Goal: Task Accomplishment & Management: Manage account settings

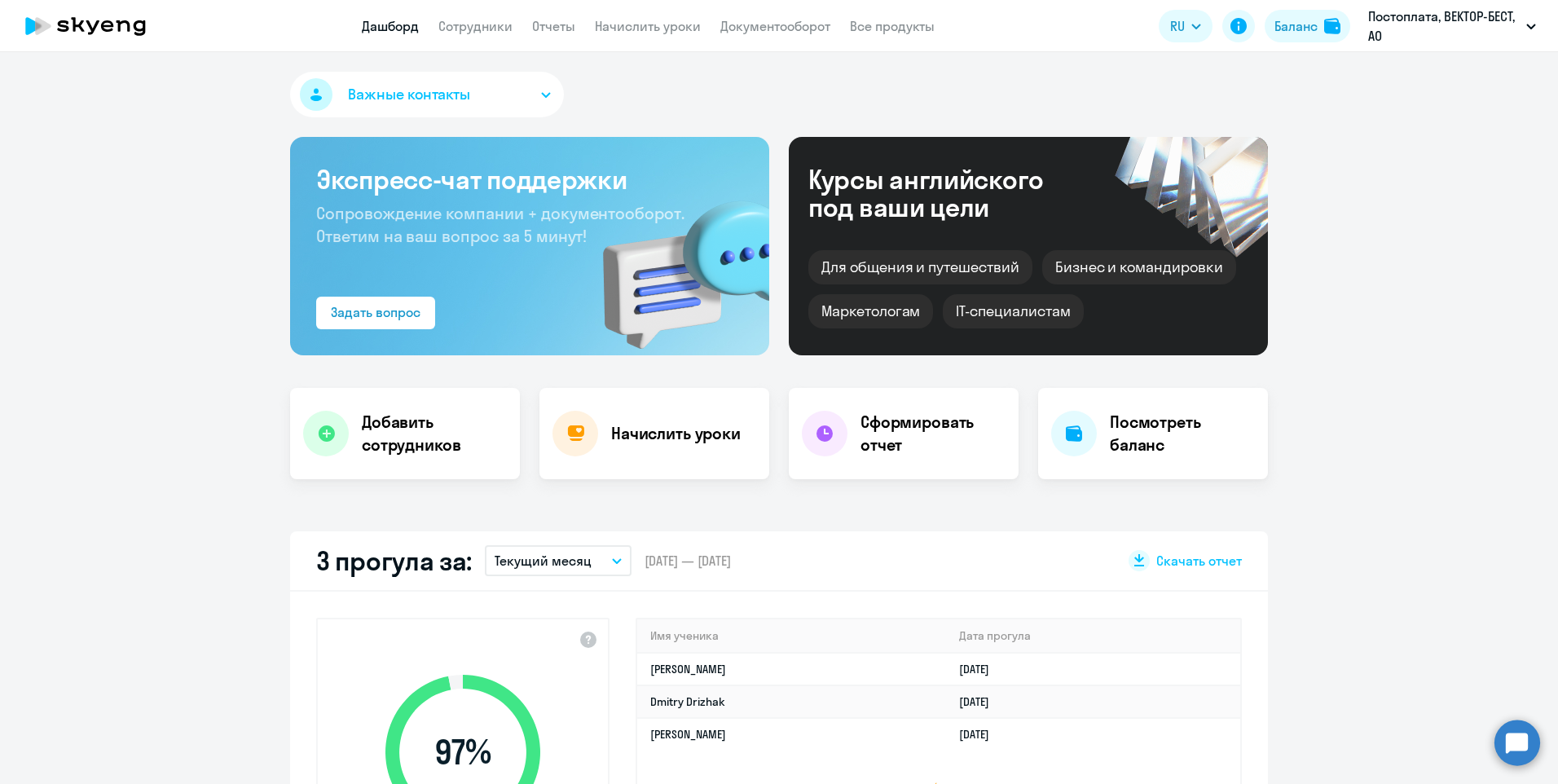
select select "30"
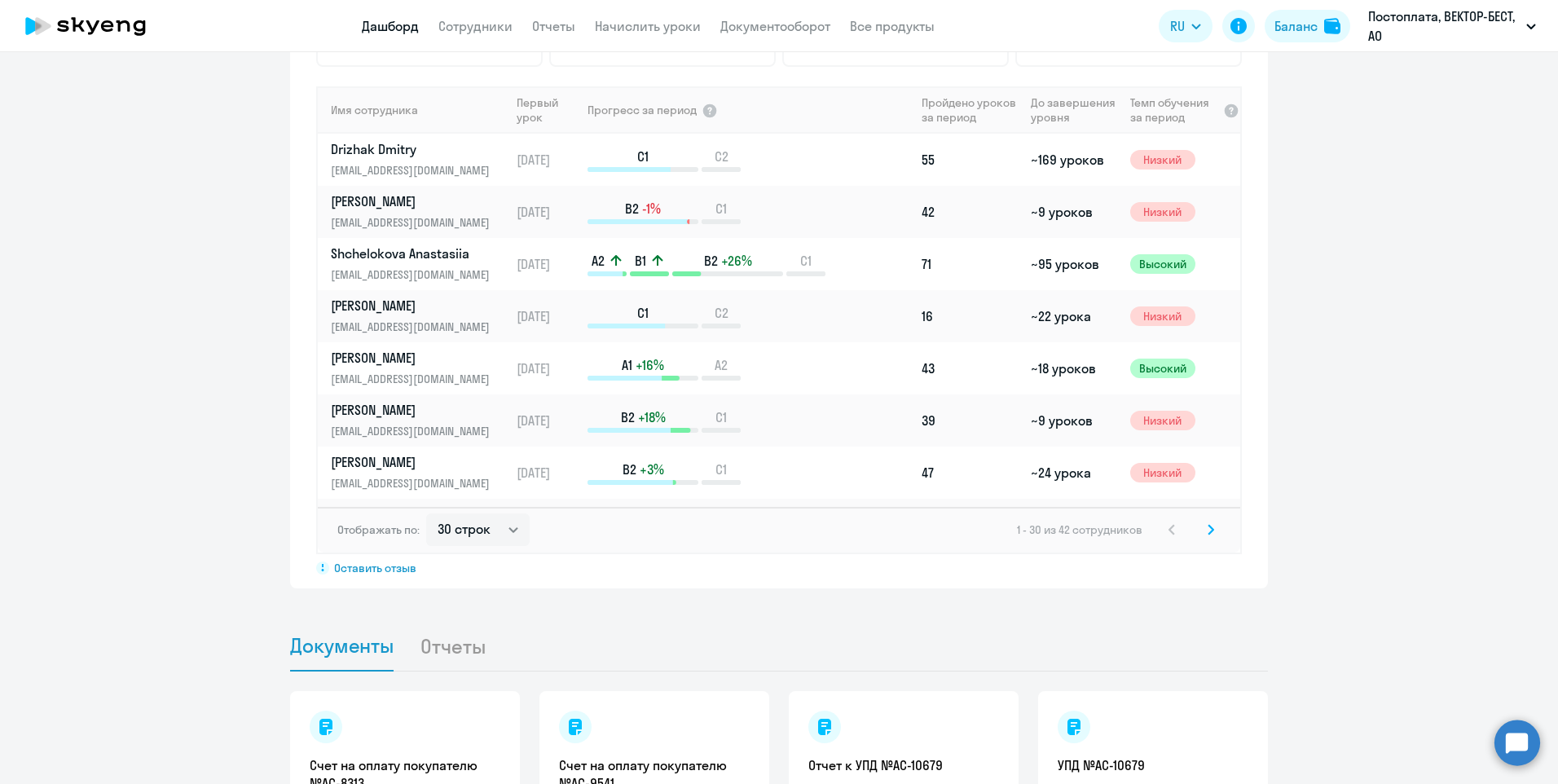
scroll to position [733, 0]
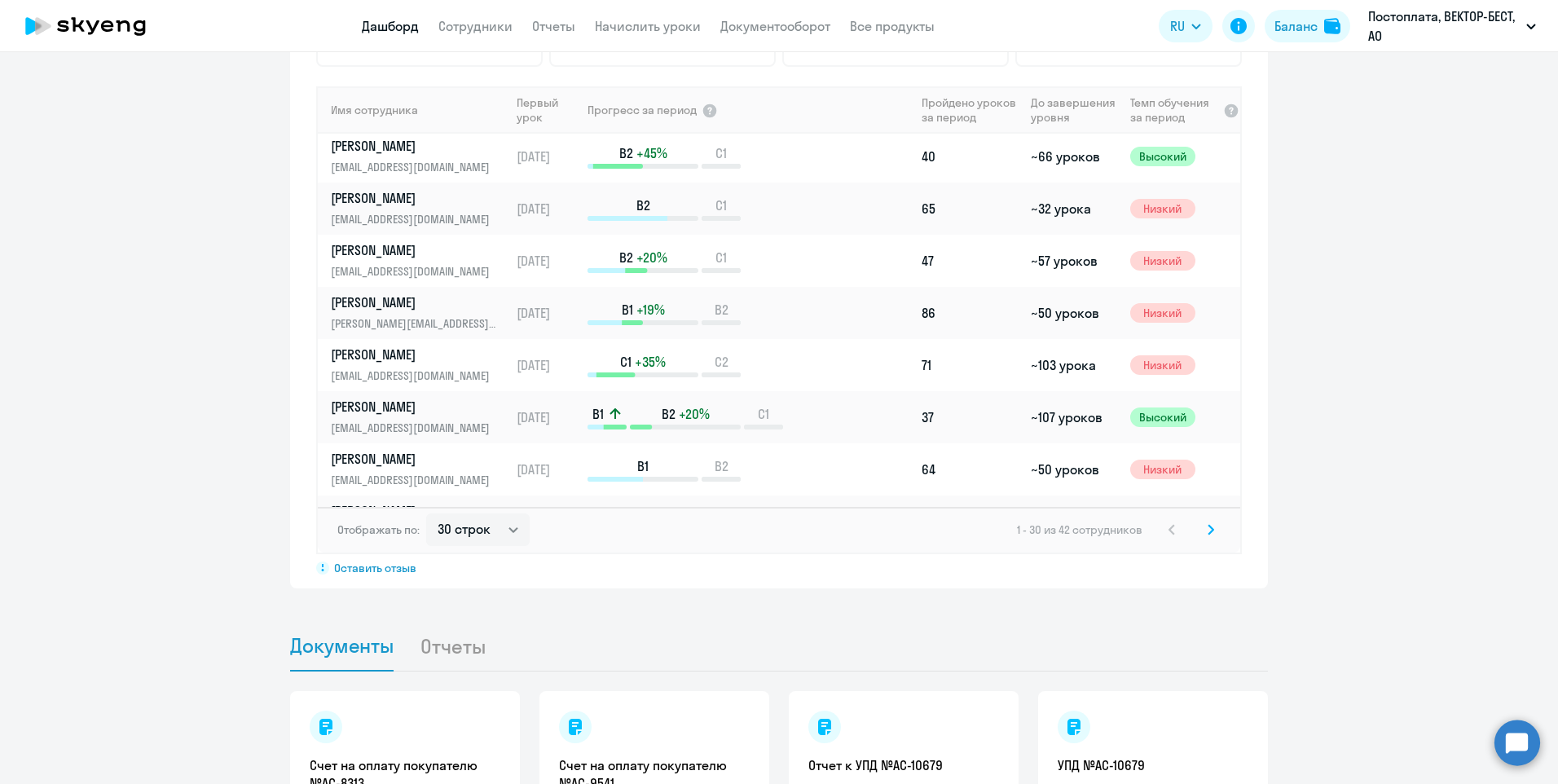
click at [1517, 744] on circle at bounding box center [1518, 742] width 46 height 46
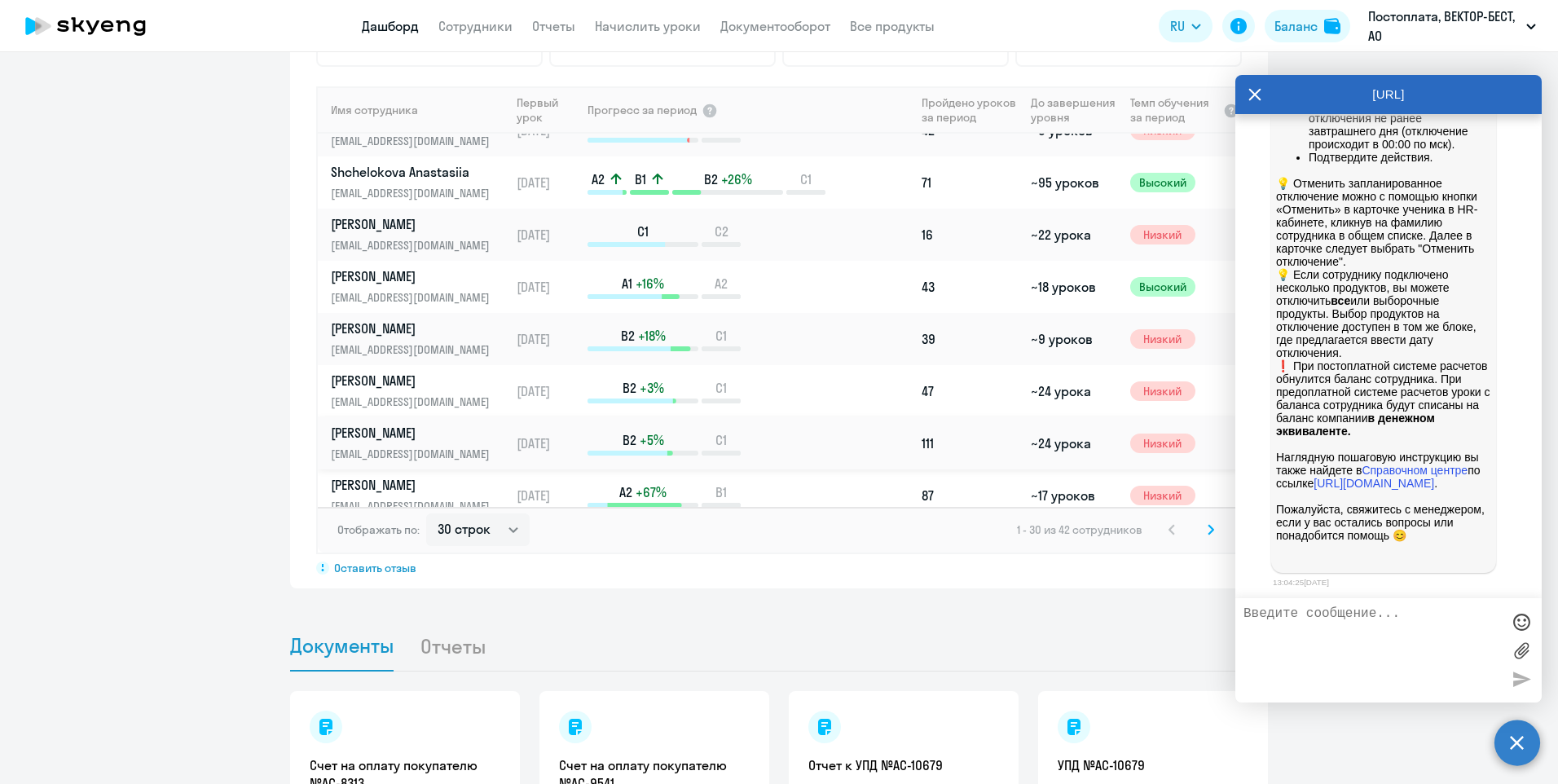
scroll to position [0, 0]
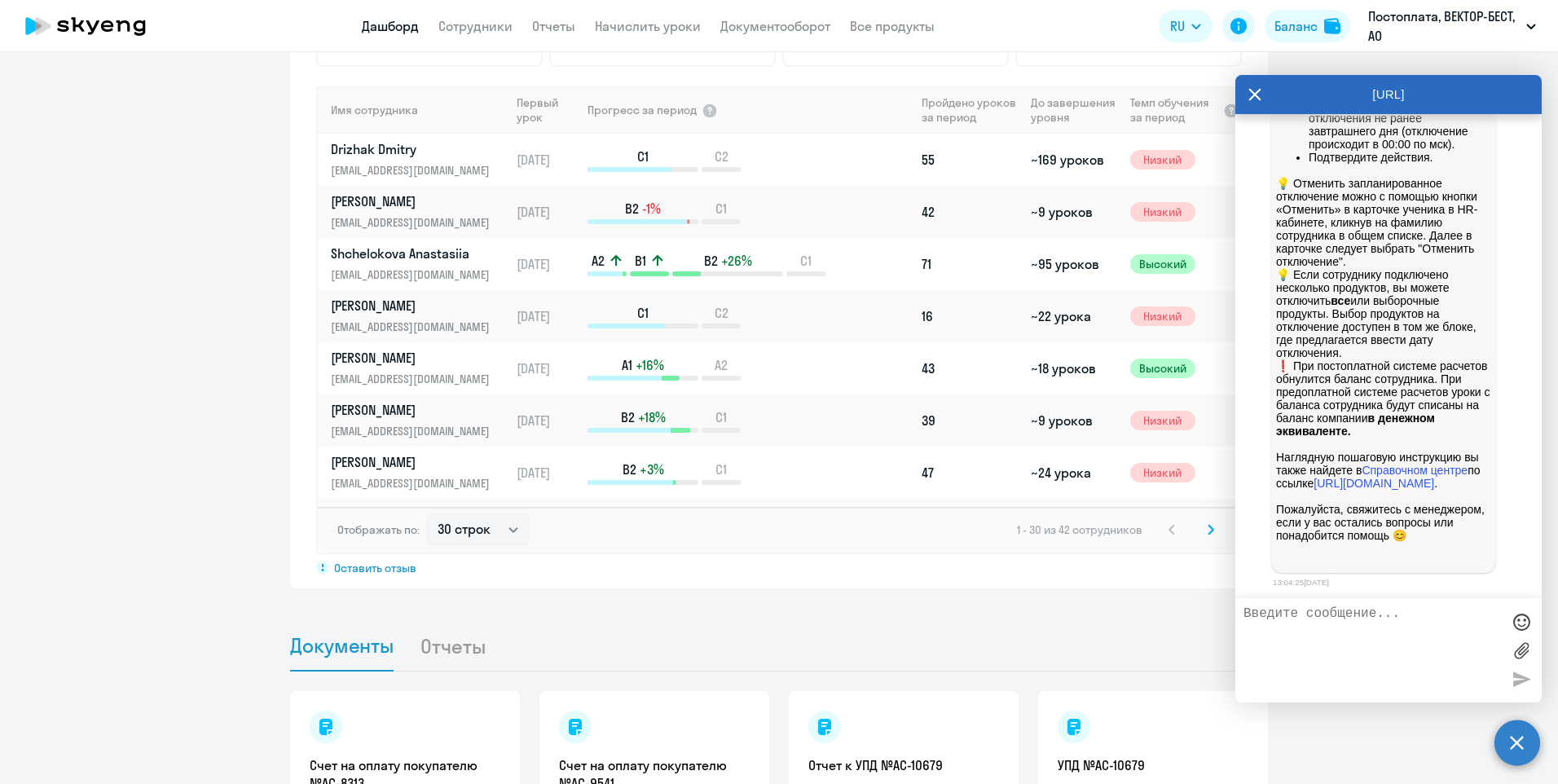
click at [478, 11] on app-header "Дашборд Сотрудники Отчеты Начислить уроки Документооборот Все продукты Дашборд …" at bounding box center [779, 26] width 1558 height 52
click at [479, 25] on link "Сотрудники" at bounding box center [475, 26] width 74 height 16
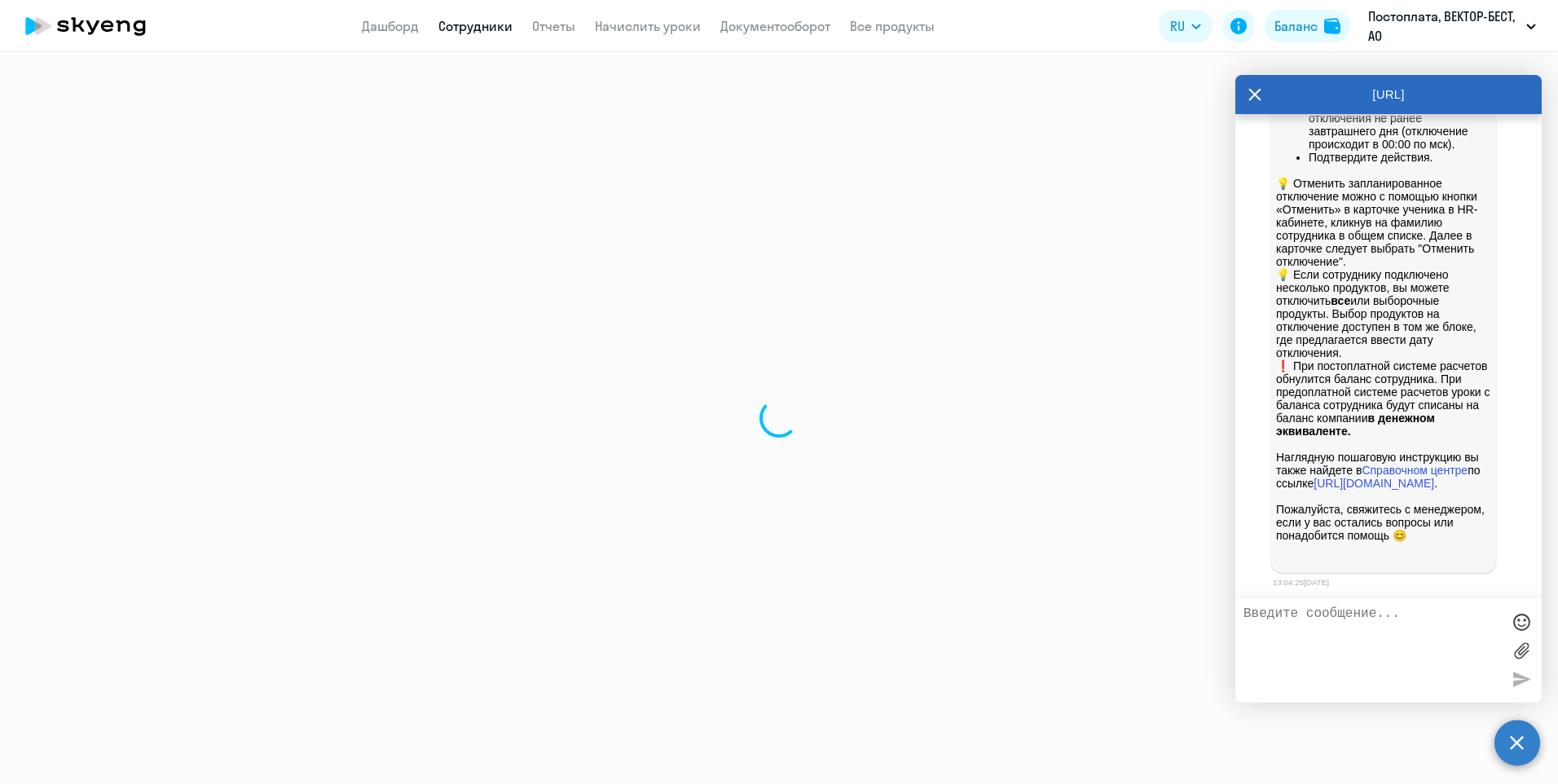
select select "30"
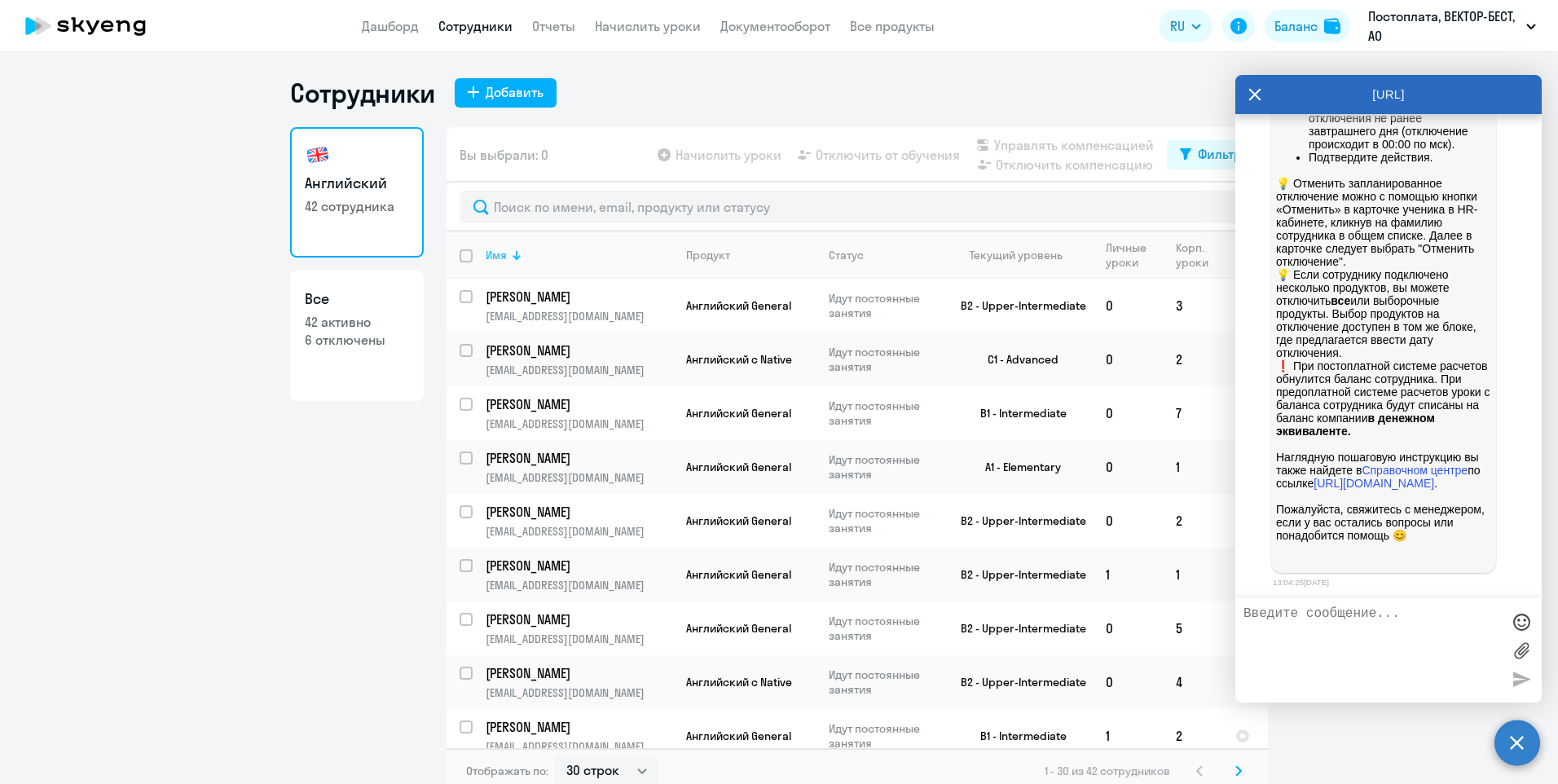
click at [496, 255] on div "Имя" at bounding box center [495, 255] width 21 height 15
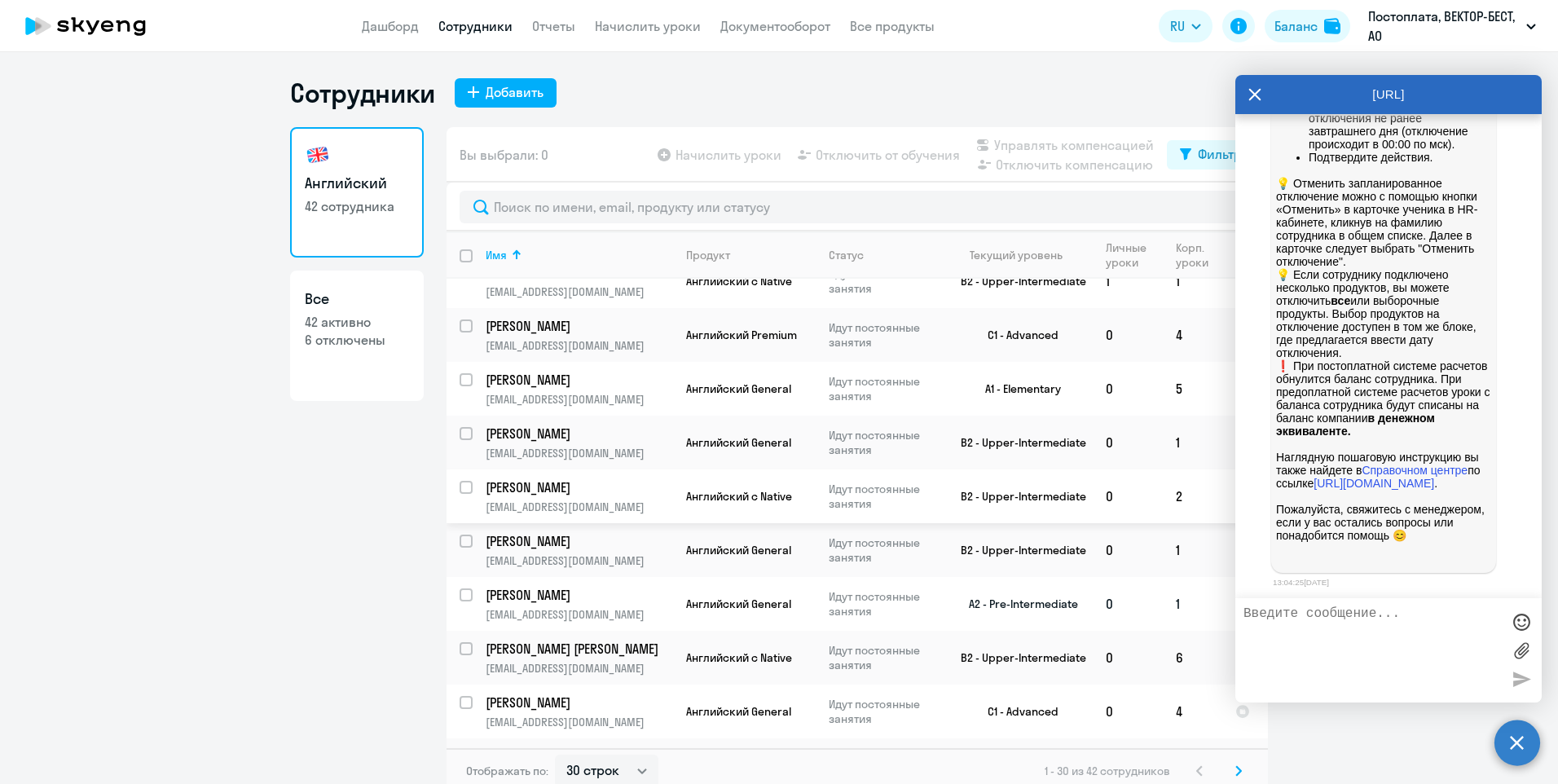
scroll to position [163, 0]
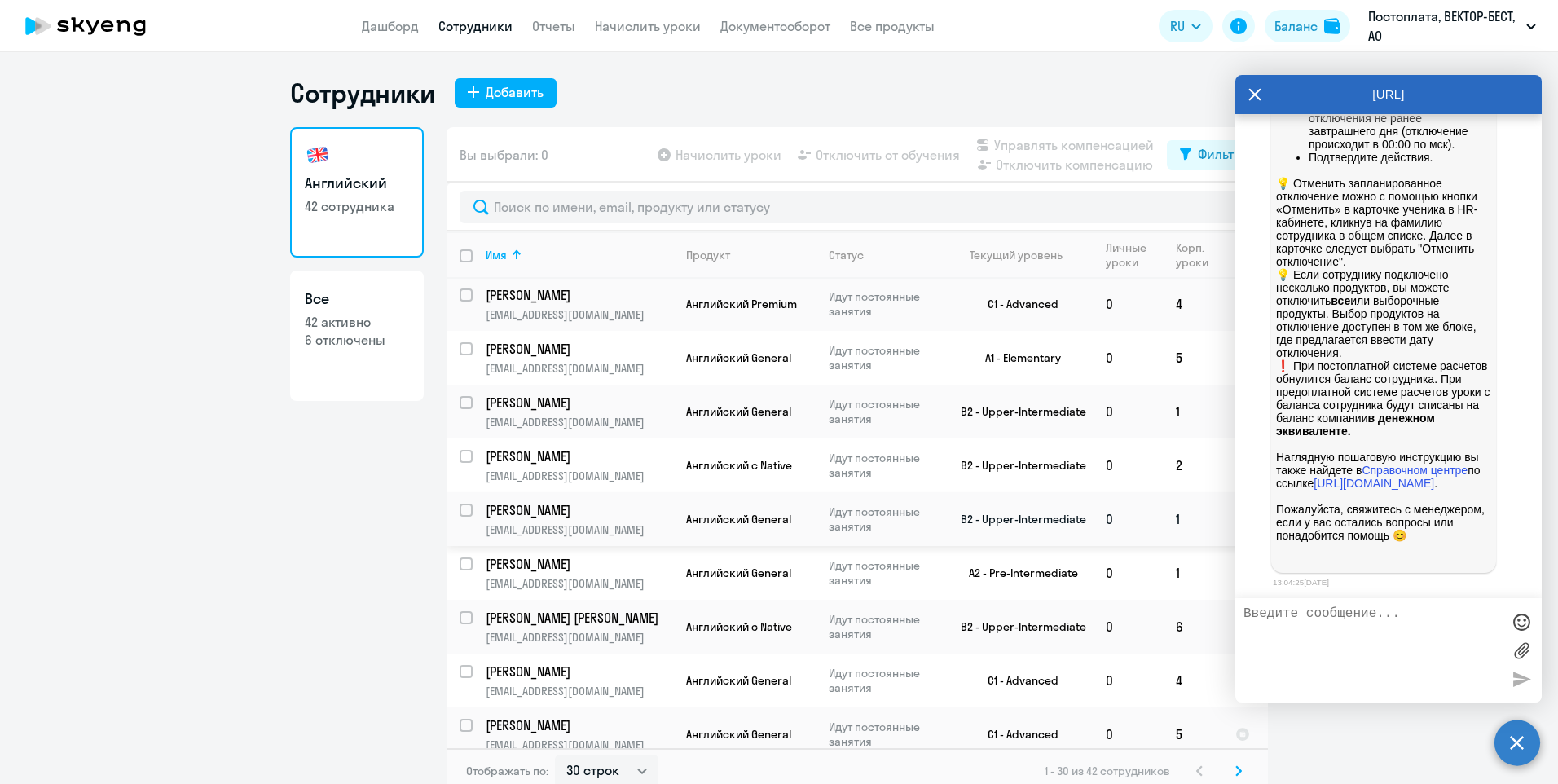
click at [461, 511] on input "select row 14274604" at bounding box center [475, 519] width 33 height 33
checkbox input "true"
click at [854, 150] on span "Отключить от обучения" at bounding box center [888, 155] width 145 height 20
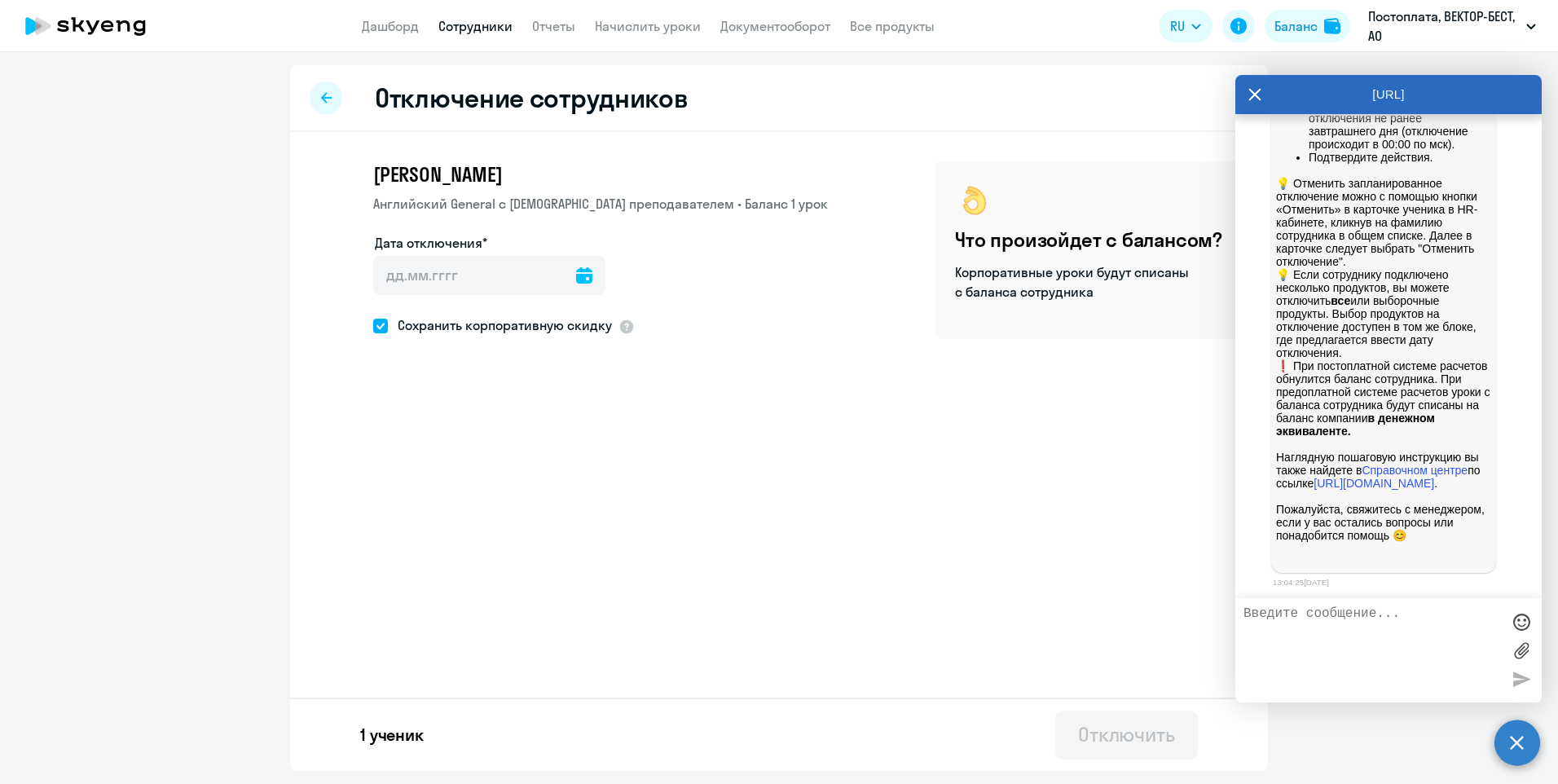
click at [576, 275] on icon at bounding box center [584, 275] width 16 height 16
click at [429, 526] on span "26" at bounding box center [428, 530] width 29 height 29
type input "[DATE]"
click at [1097, 749] on button "Отключить" at bounding box center [1126, 734] width 143 height 49
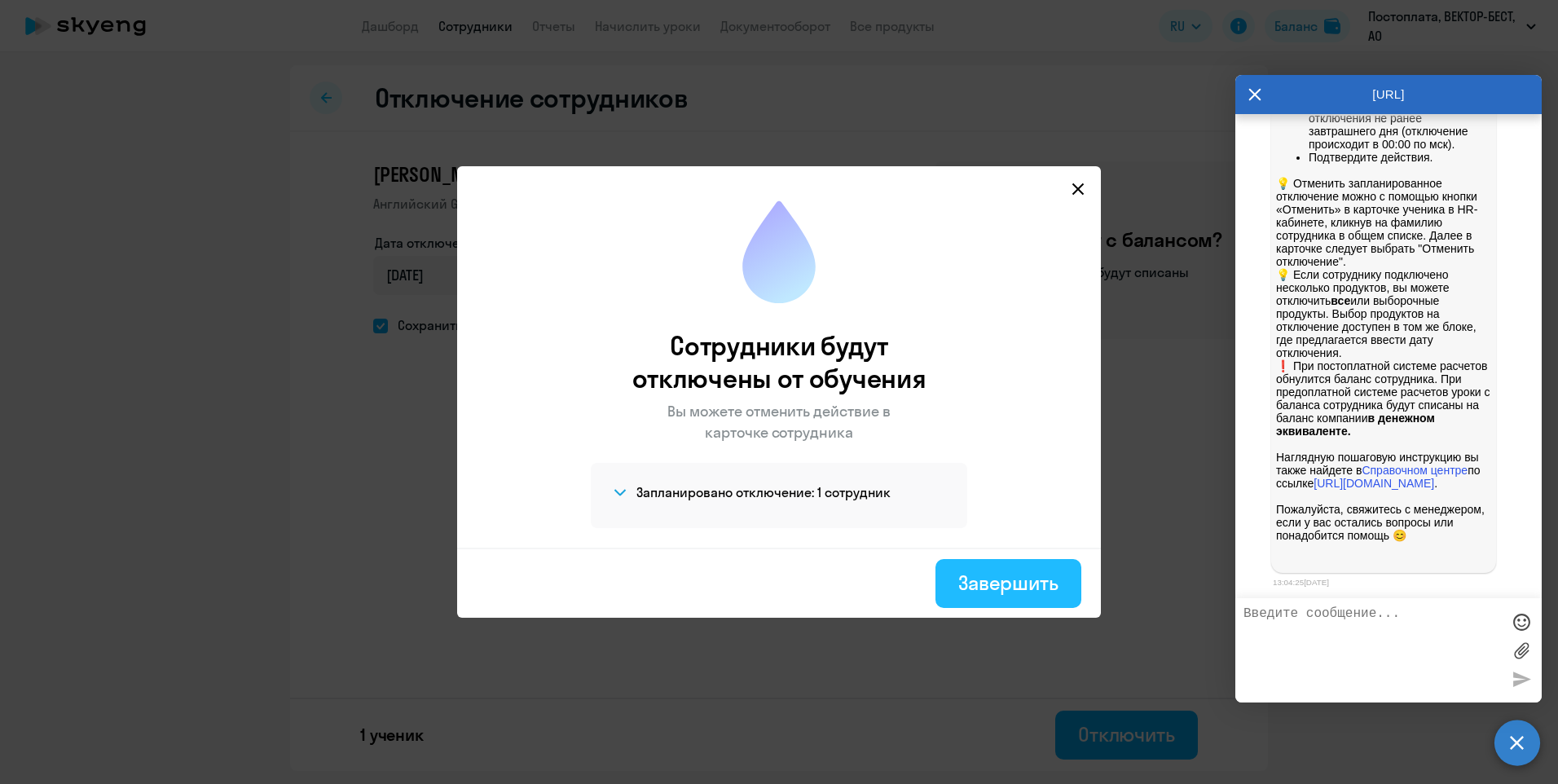
click at [1016, 581] on div "Завершить" at bounding box center [1009, 583] width 101 height 26
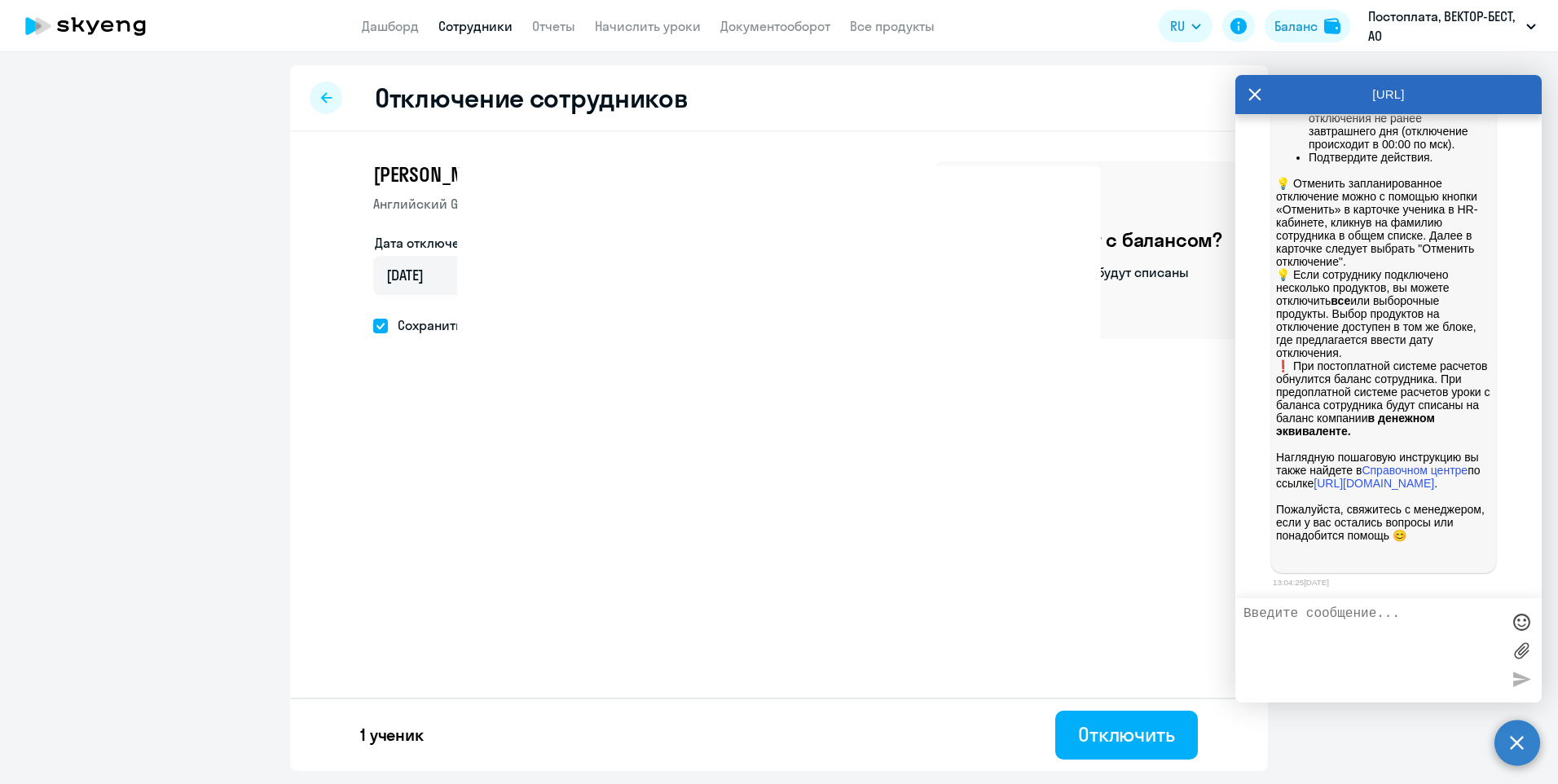
select select "30"
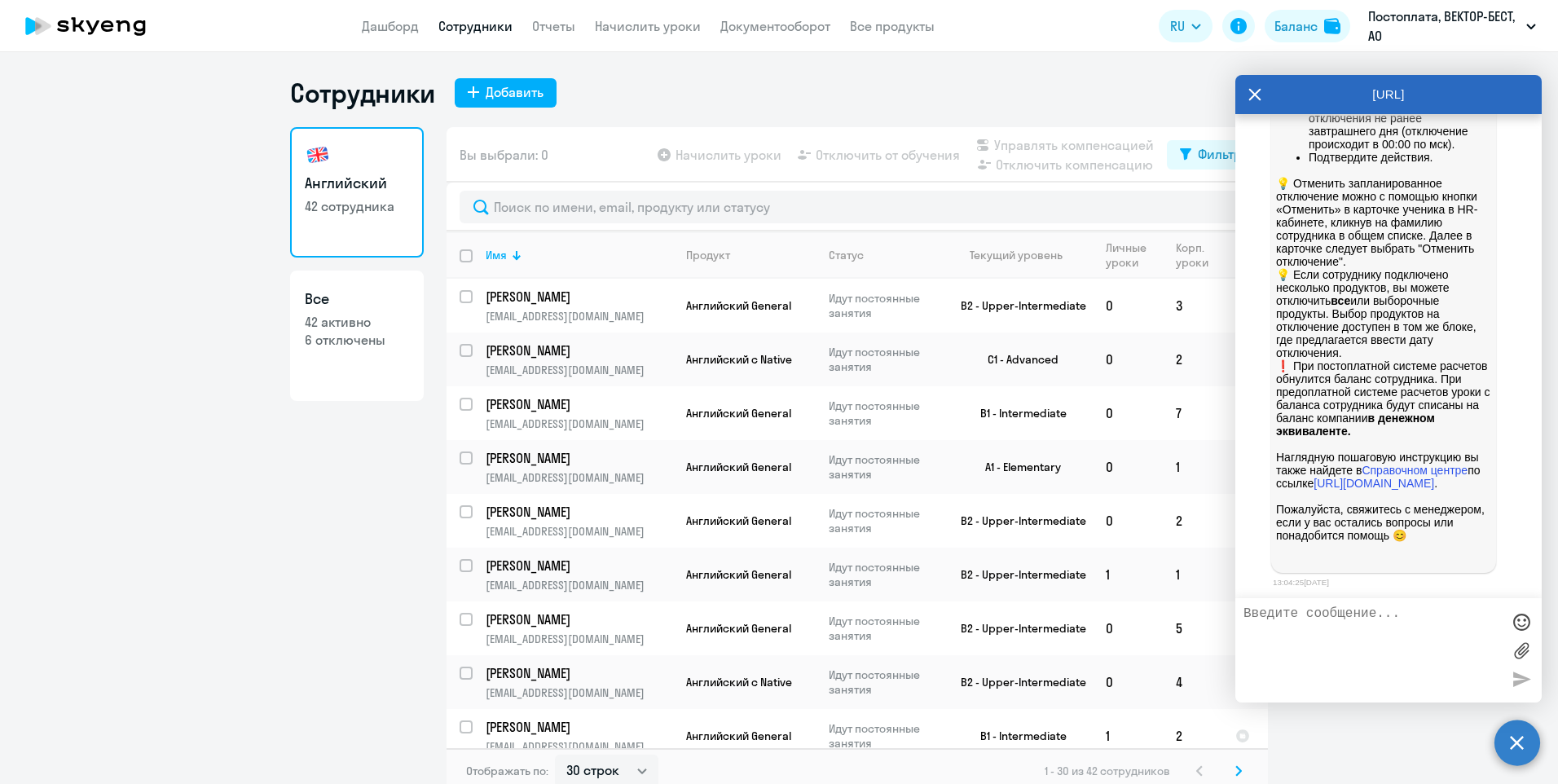
scroll to position [11326, 0]
click at [1252, 92] on icon at bounding box center [1256, 95] width 12 height 12
